Goal: Task Accomplishment & Management: Use online tool/utility

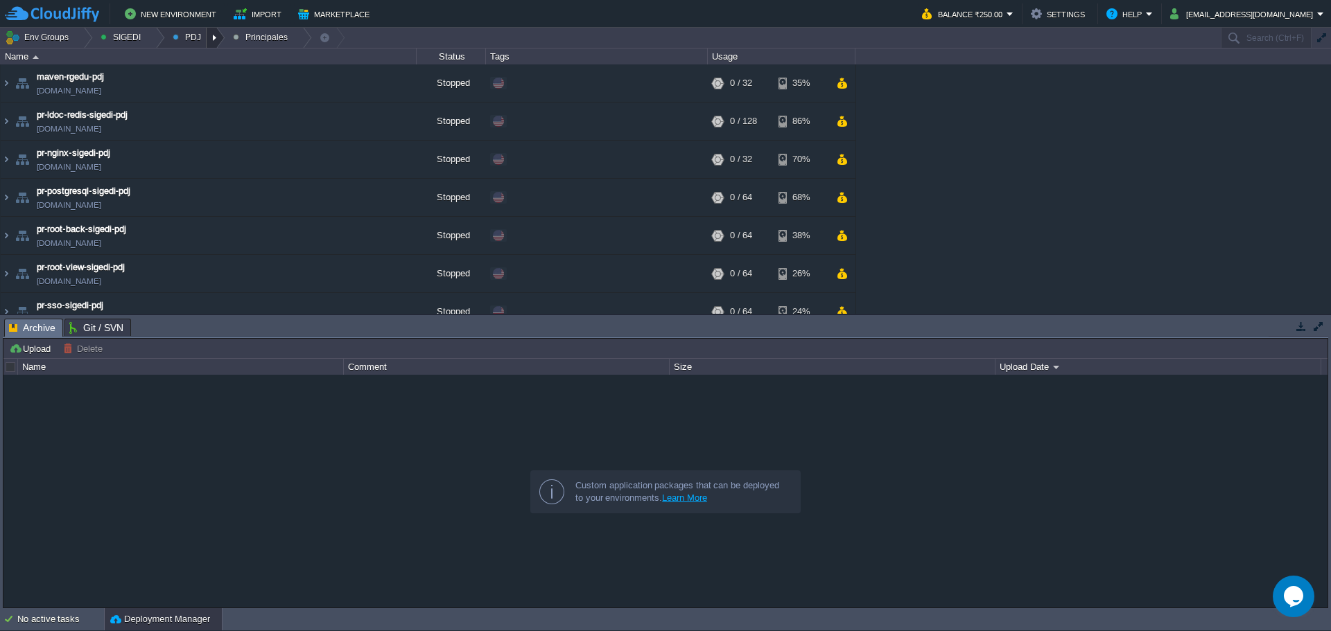
click at [214, 44] on div at bounding box center [216, 38] width 19 height 20
click at [198, 76] on span "Principales" at bounding box center [205, 75] width 44 height 10
click at [207, 40] on div at bounding box center [216, 38] width 19 height 20
click at [218, 55] on span "Ambientes" at bounding box center [204, 58] width 43 height 10
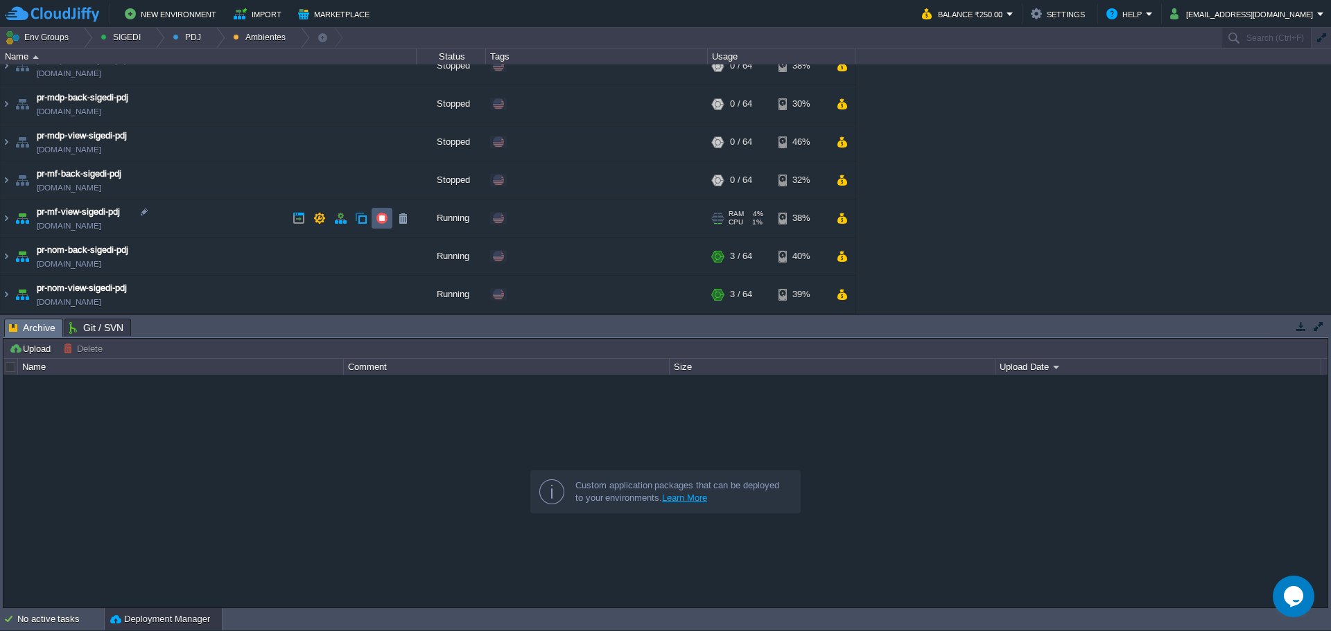
click at [377, 222] on button "button" at bounding box center [382, 218] width 12 height 12
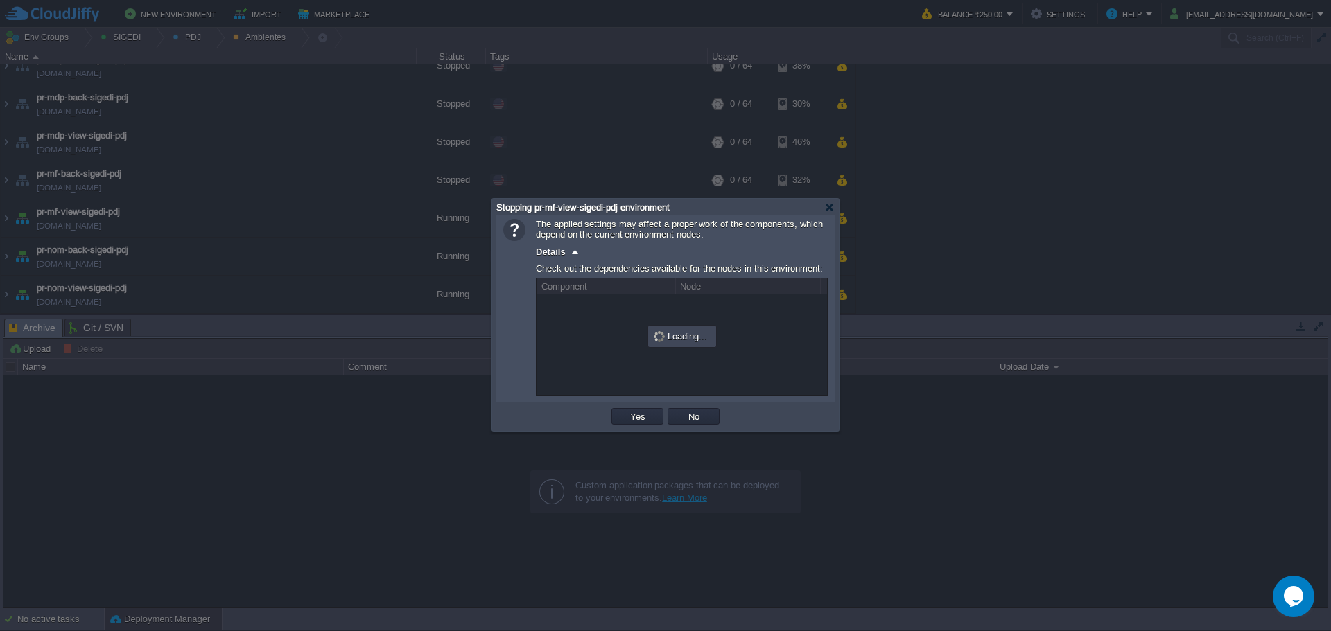
click at [629, 436] on div at bounding box center [665, 315] width 1331 height 631
click at [631, 431] on div "OK Yes No Cancel" at bounding box center [665, 417] width 338 height 28
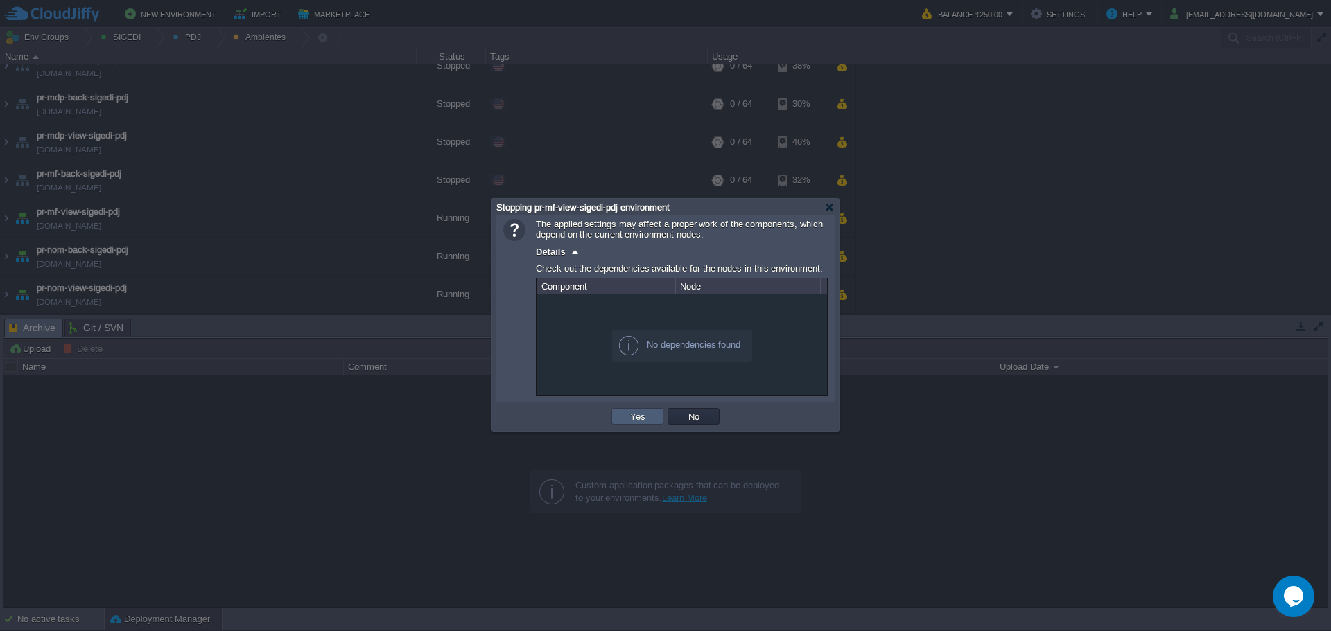
click at [637, 425] on td "Yes" at bounding box center [637, 416] width 52 height 17
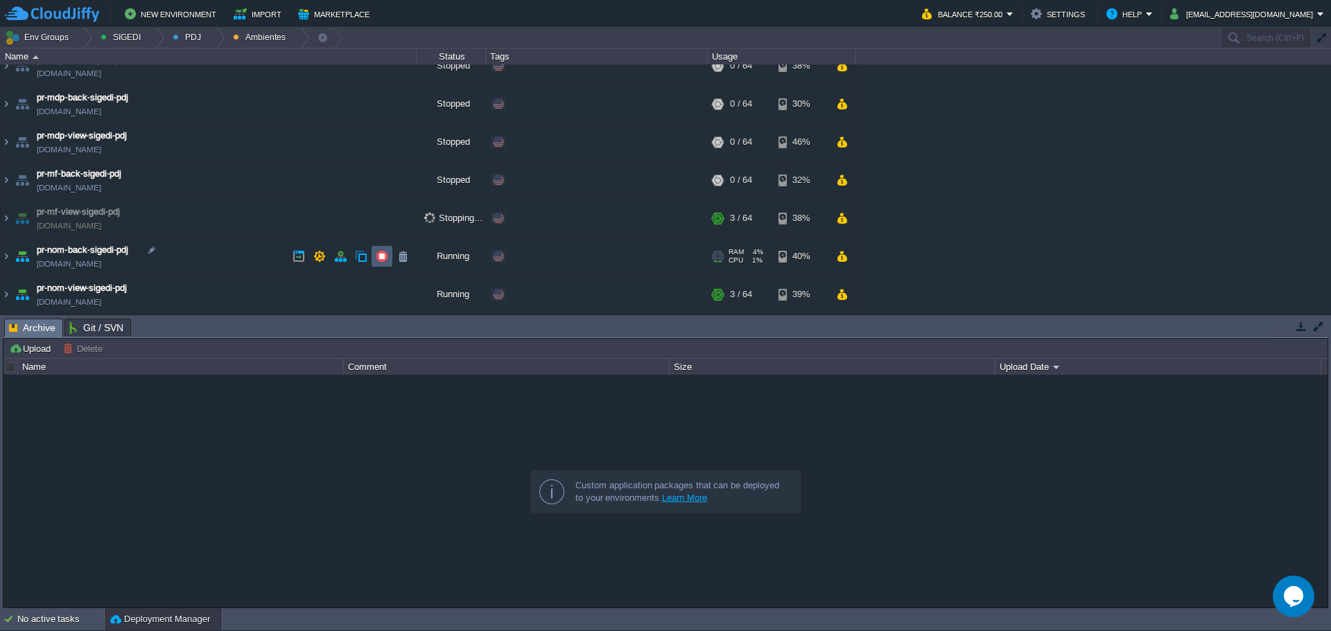
click at [385, 259] on button "button" at bounding box center [382, 256] width 12 height 12
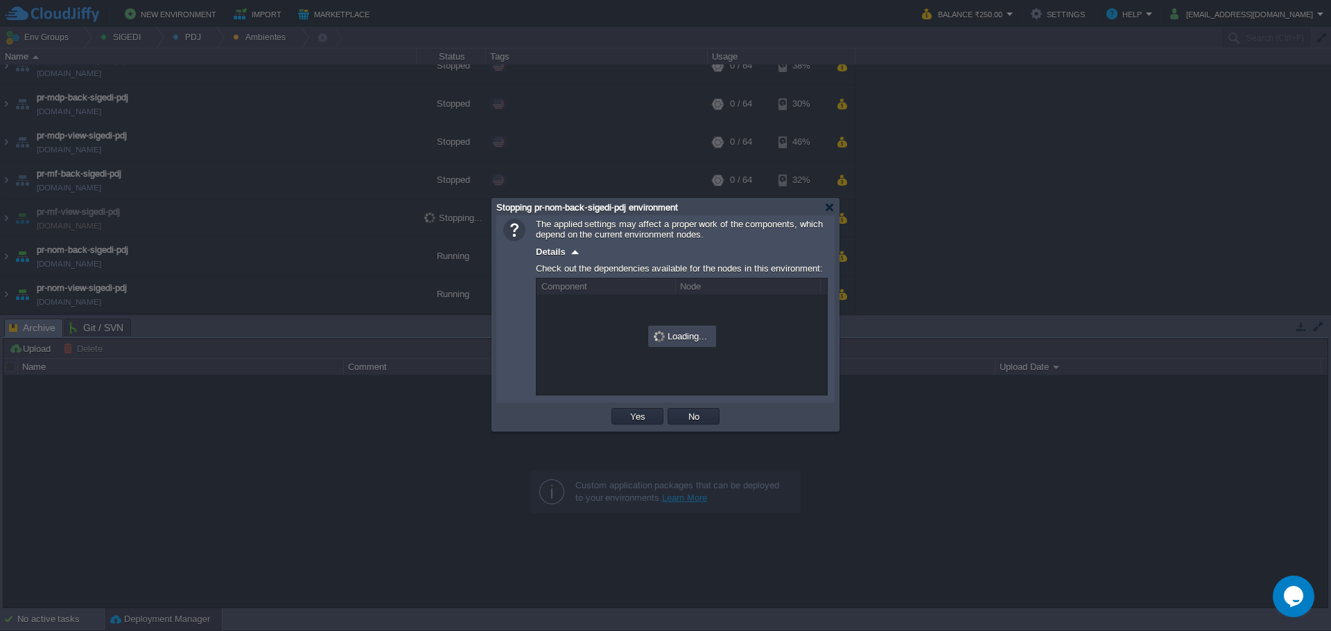
click at [624, 410] on div "OK Yes No Cancel" at bounding box center [665, 417] width 338 height 28
click at [625, 414] on td "Yes" at bounding box center [637, 416] width 52 height 17
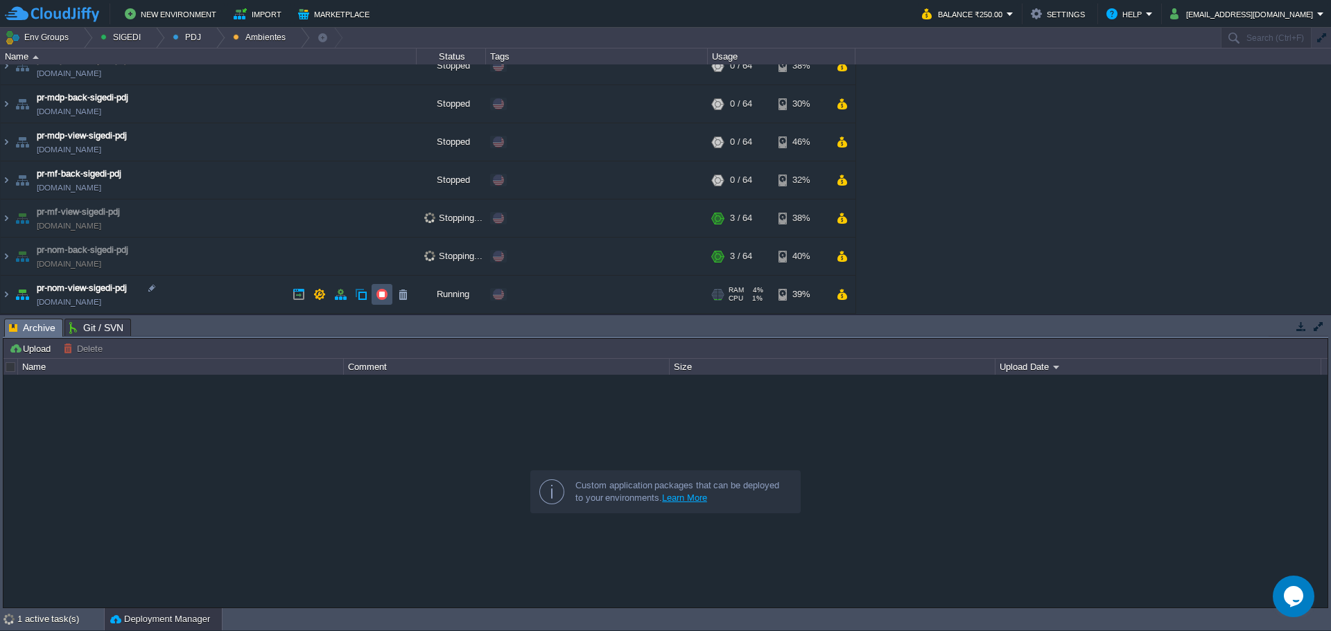
click at [376, 299] on button "button" at bounding box center [382, 294] width 12 height 12
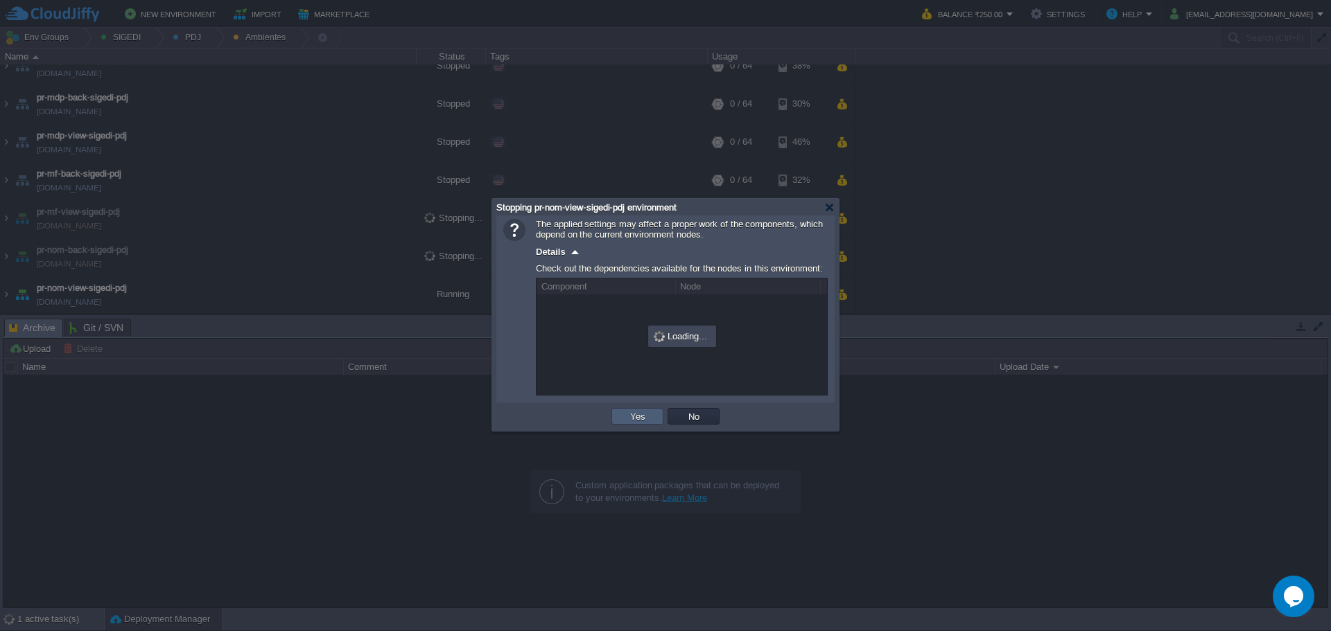
drag, startPoint x: 625, startPoint y: 418, endPoint x: 612, endPoint y: 423, distance: 14.0
click at [623, 419] on td "Yes" at bounding box center [637, 416] width 52 height 17
